Goal: Information Seeking & Learning: Understand process/instructions

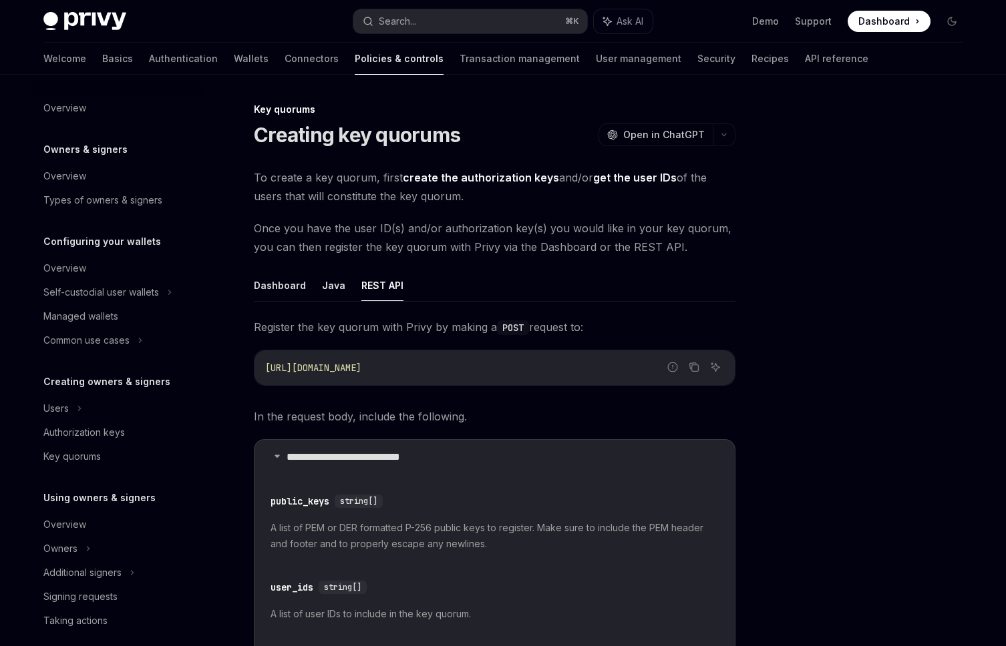
scroll to position [11, 0]
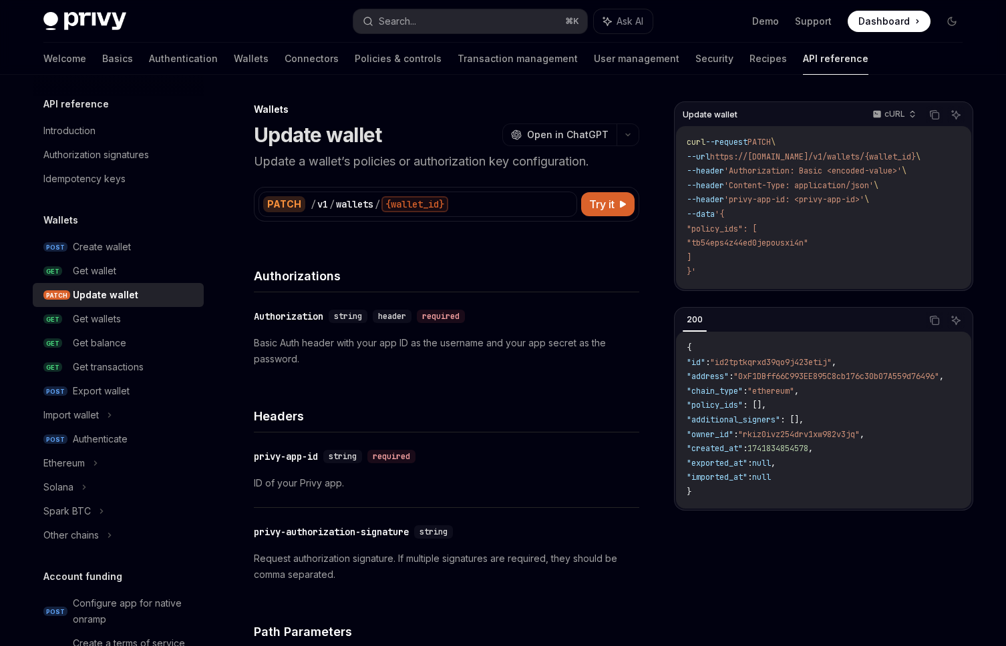
scroll to position [843, 0]
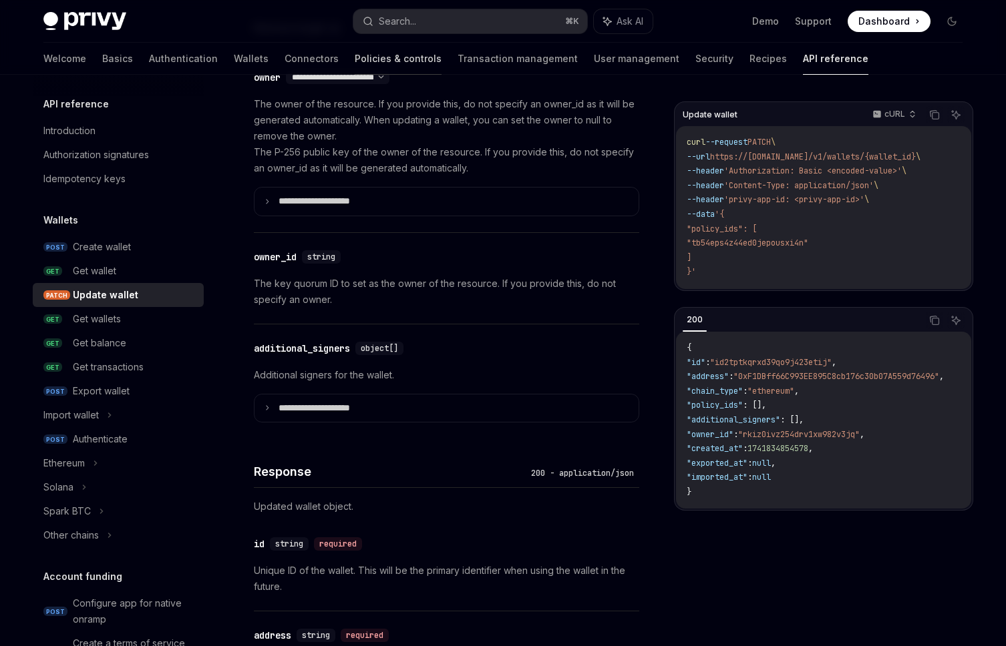
click at [355, 59] on link "Policies & controls" at bounding box center [398, 59] width 87 height 32
type textarea "*"
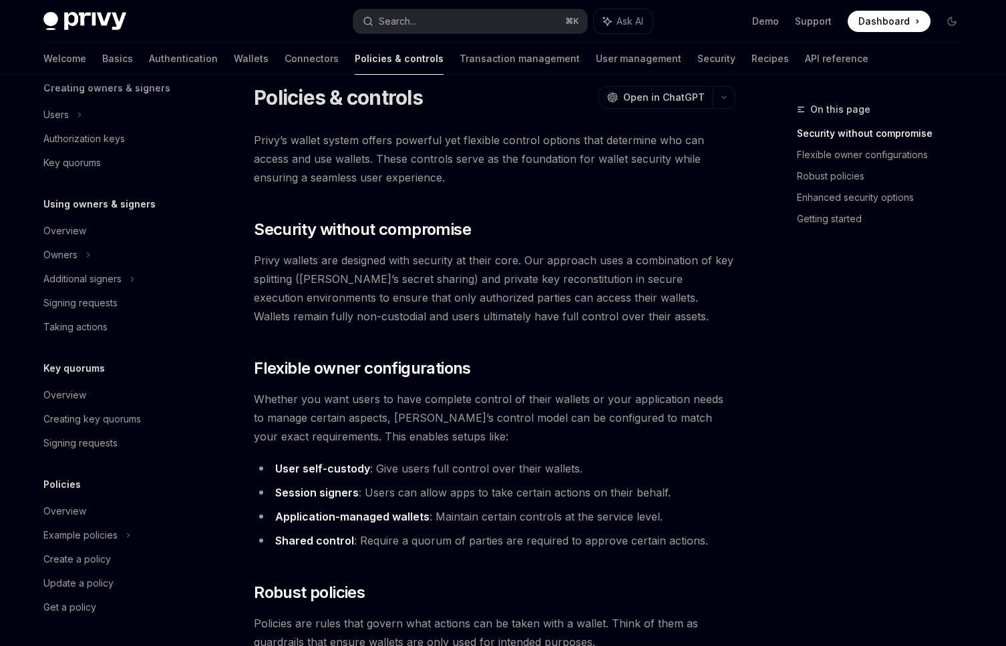
scroll to position [26, 0]
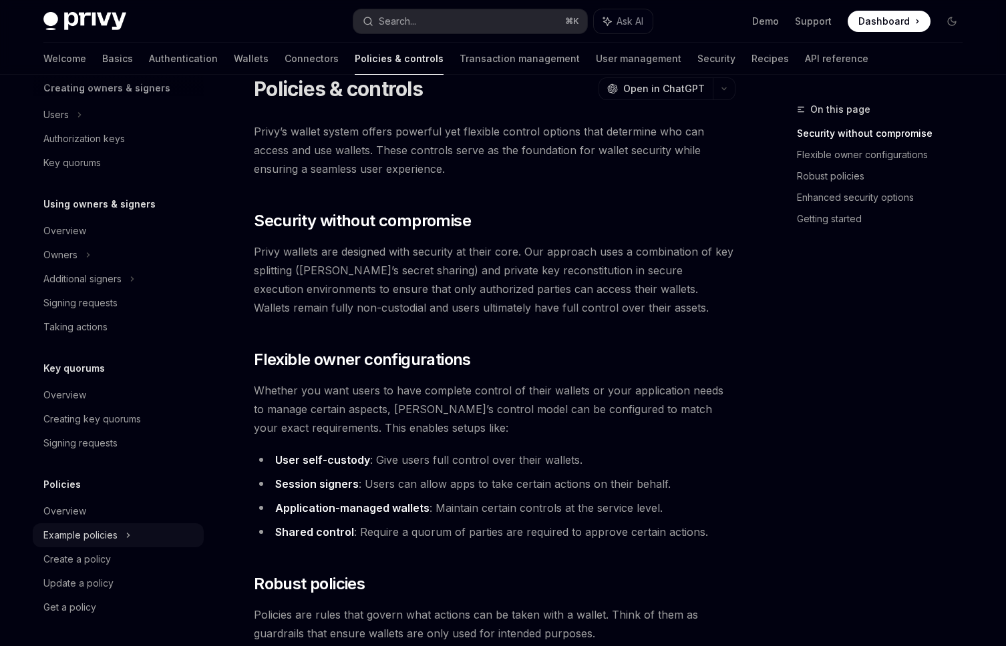
click at [89, 536] on div "Example policies" at bounding box center [80, 536] width 74 height 16
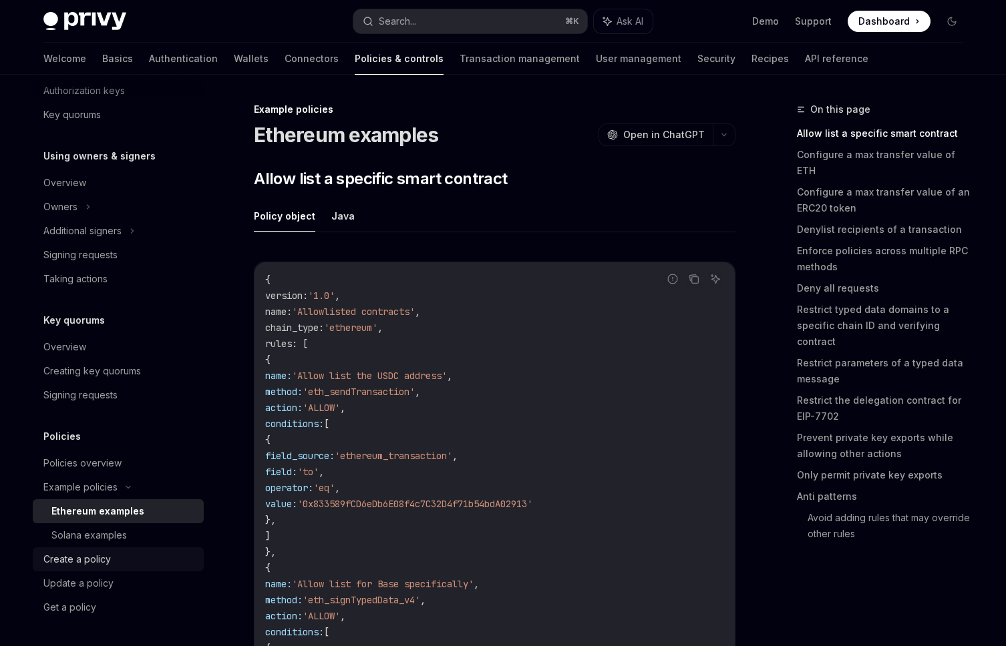
scroll to position [8, 0]
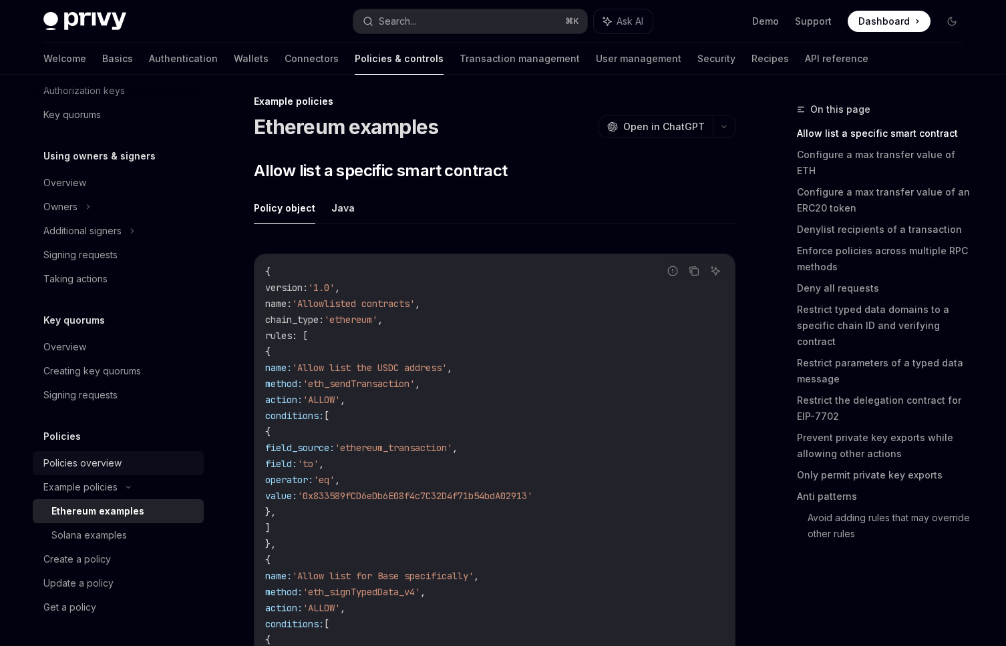
click at [79, 453] on link "Policies overview" at bounding box center [118, 463] width 171 height 24
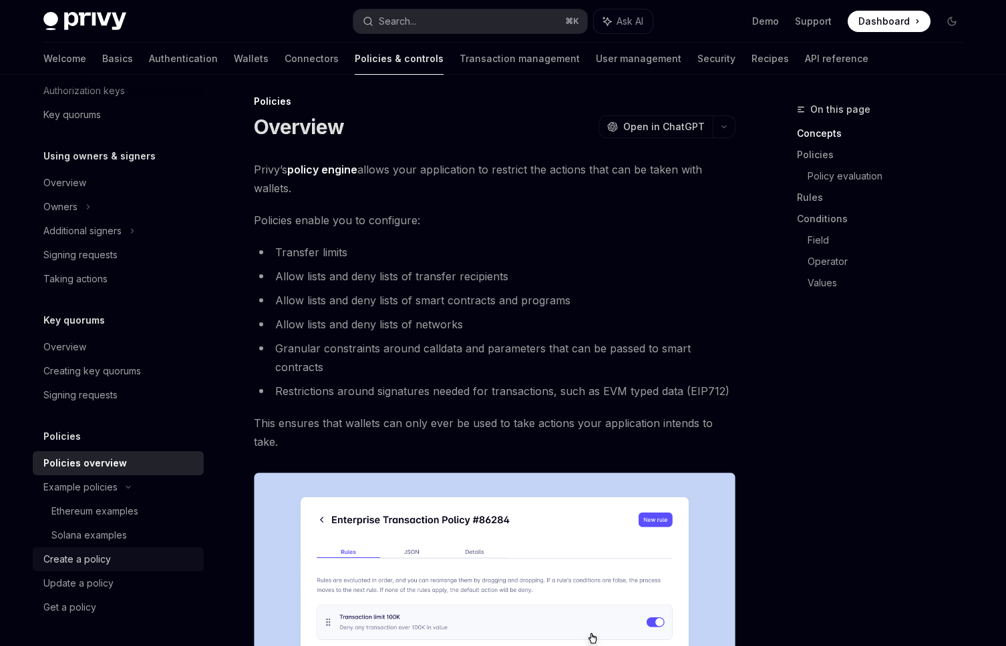
click at [92, 556] on div "Create a policy" at bounding box center [76, 560] width 67 height 16
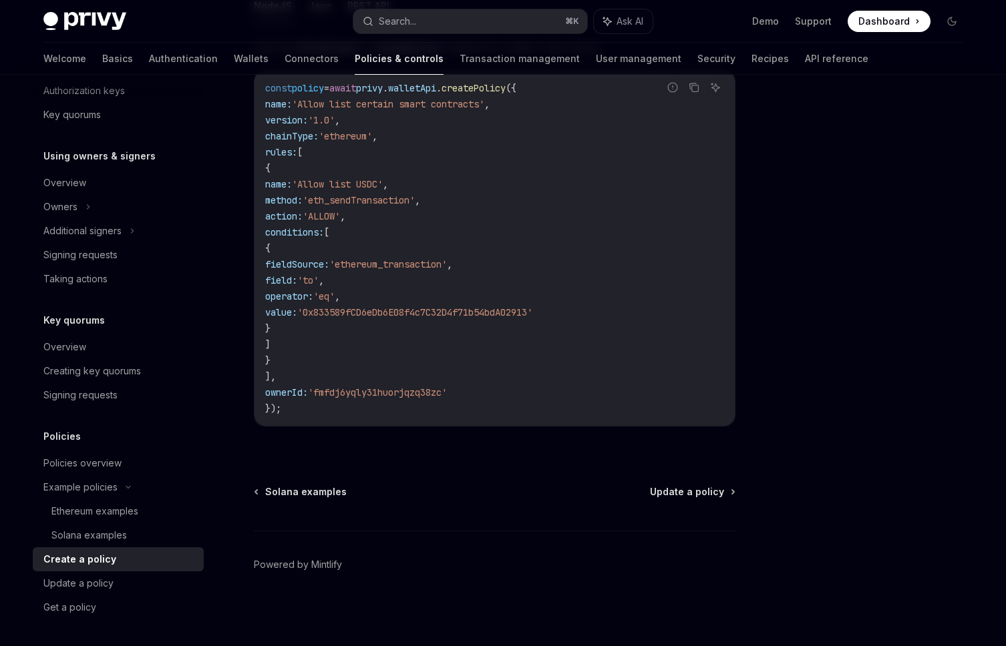
scroll to position [211, 0]
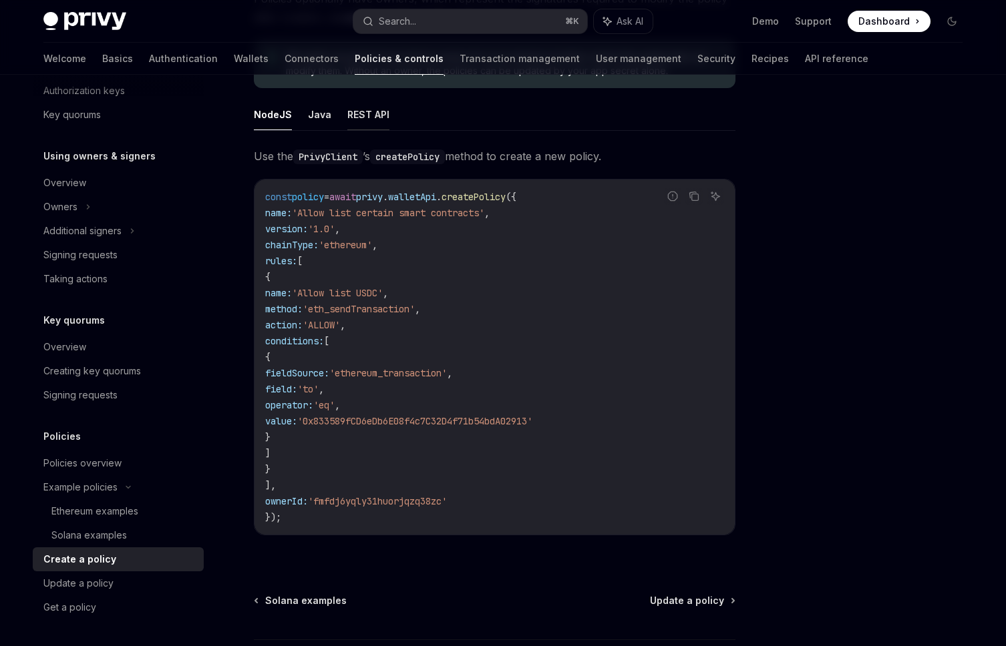
click at [373, 122] on button "REST API" at bounding box center [368, 114] width 42 height 31
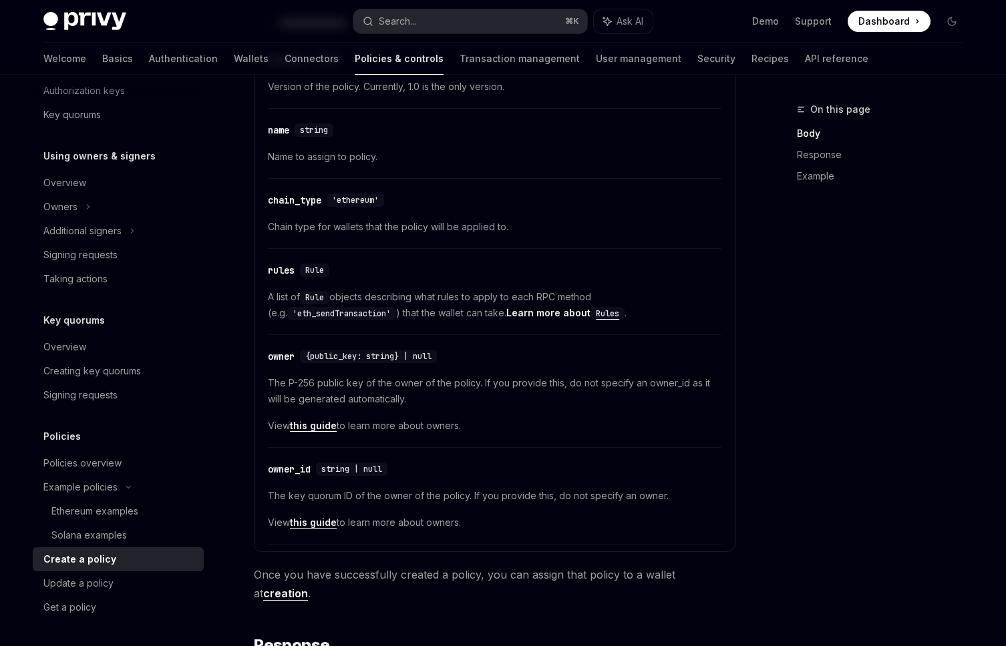
scroll to position [527, 0]
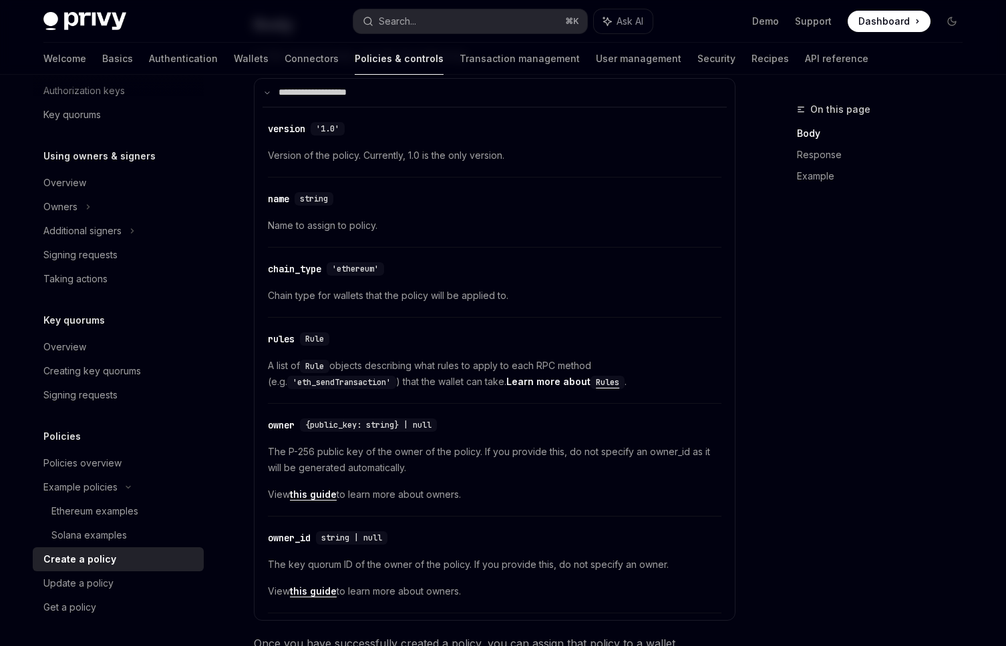
click at [590, 380] on code "Rules" at bounding box center [607, 382] width 34 height 13
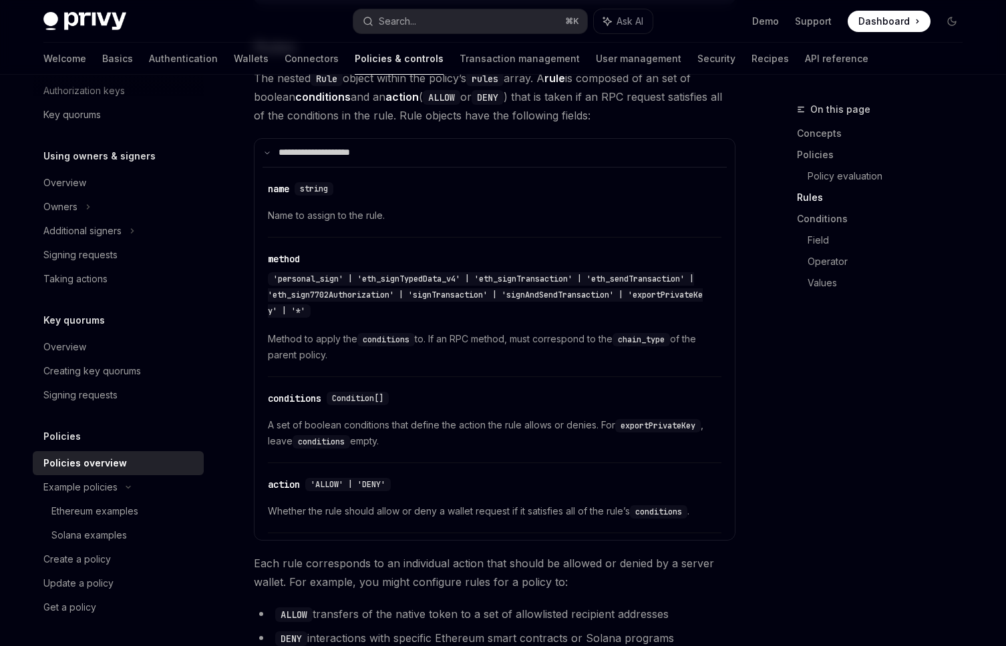
scroll to position [2044, 0]
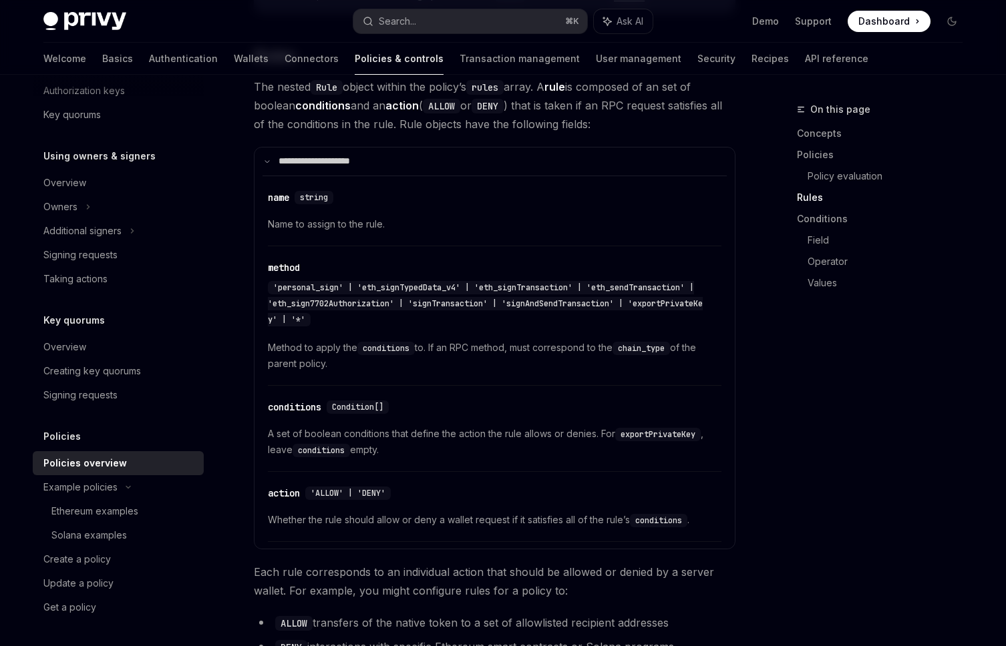
type textarea "*"
